Goal: Book appointment/travel/reservation

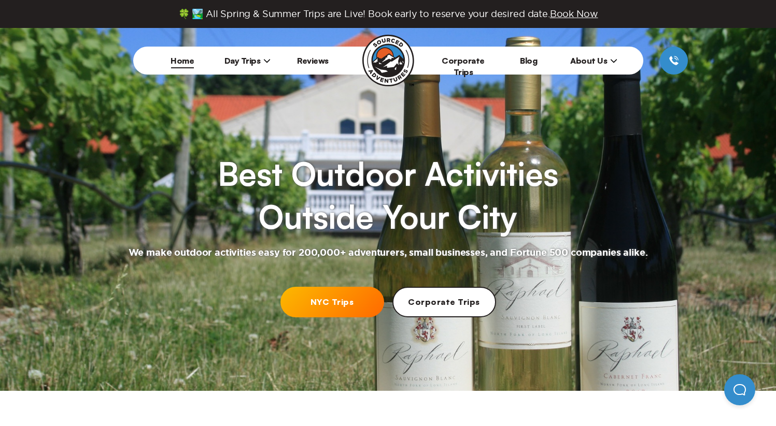
click at [264, 59] on icon at bounding box center [267, 61] width 6 height 4
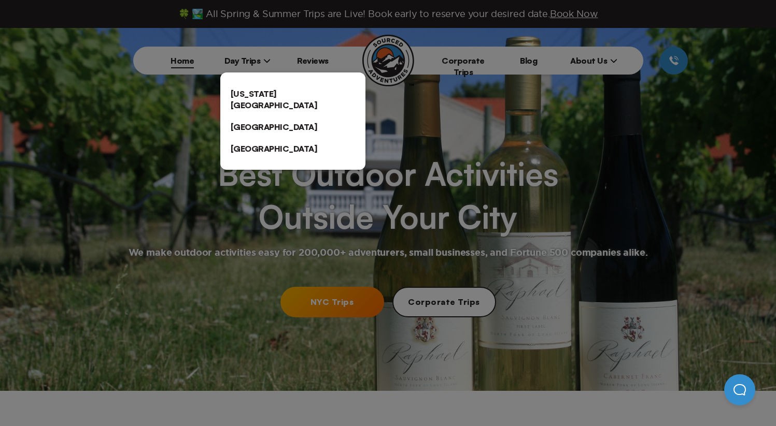
click at [263, 97] on link "[US_STATE][GEOGRAPHIC_DATA]" at bounding box center [292, 99] width 145 height 33
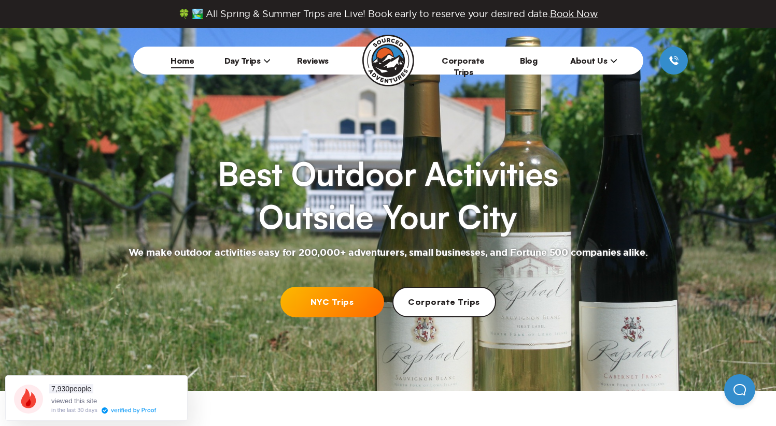
click at [256, 56] on span "Day Trips" at bounding box center [247, 60] width 47 height 10
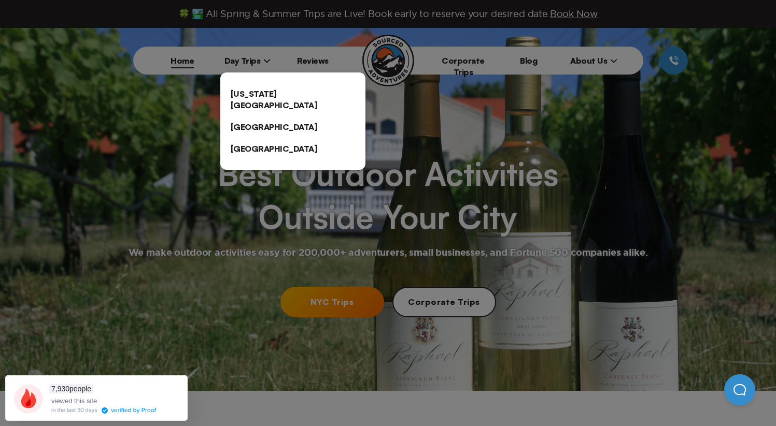
click at [257, 98] on link "[US_STATE][GEOGRAPHIC_DATA]" at bounding box center [292, 99] width 145 height 33
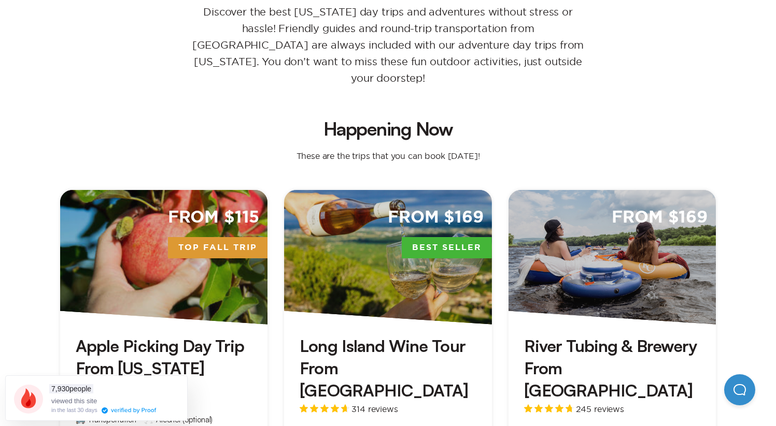
scroll to position [201, 0]
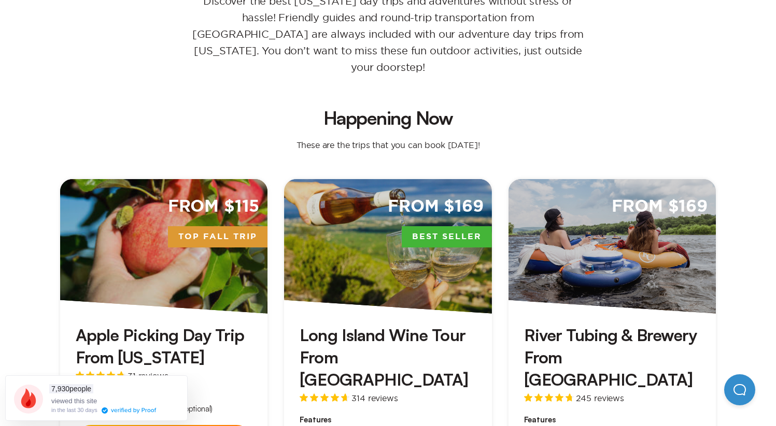
click at [229, 196] on span "From $115" at bounding box center [214, 207] width 92 height 22
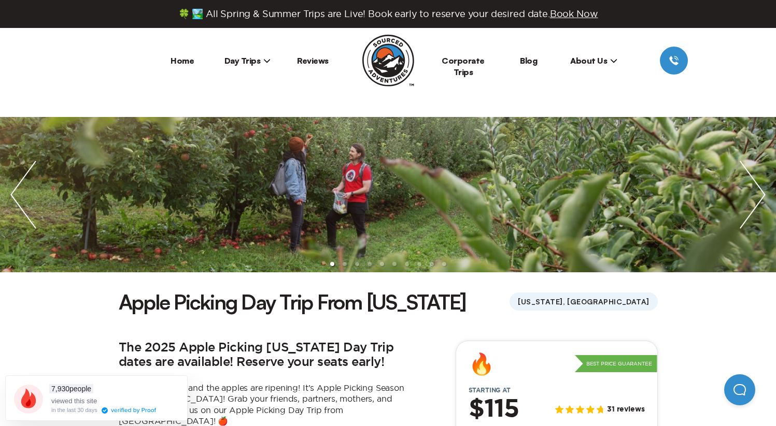
scroll to position [201, 0]
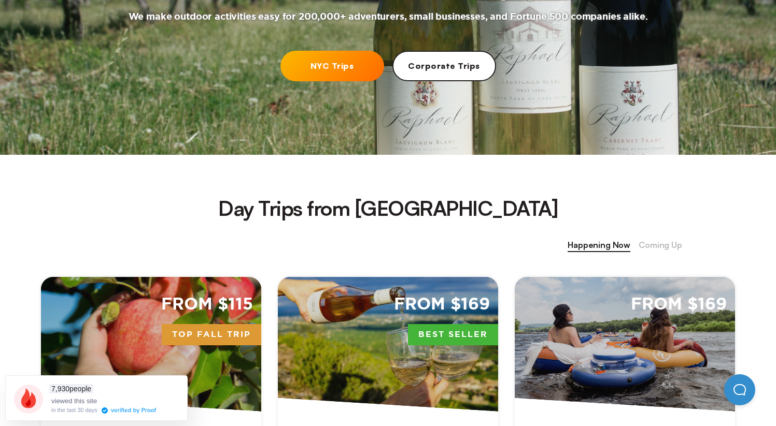
scroll to position [378, 0]
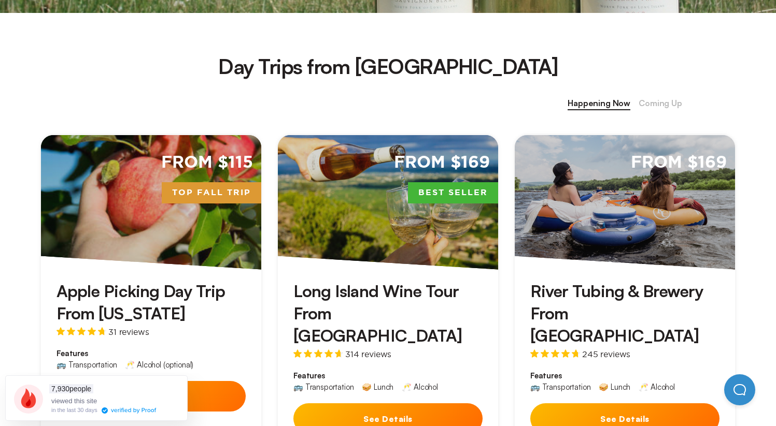
click at [156, 227] on div "From $115 Top Fall Trip" at bounding box center [151, 202] width 220 height 135
